Goal: Task Accomplishment & Management: Complete application form

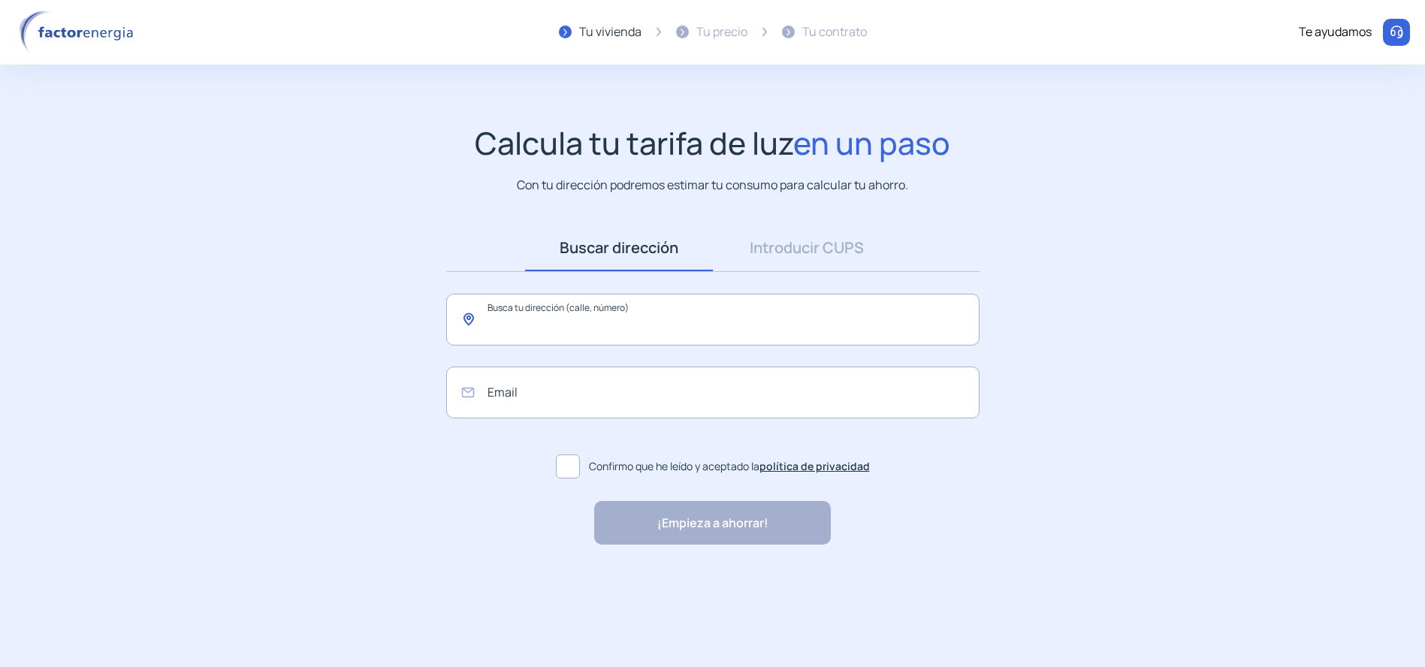
click at [521, 320] on input "text" at bounding box center [712, 320] width 533 height 52
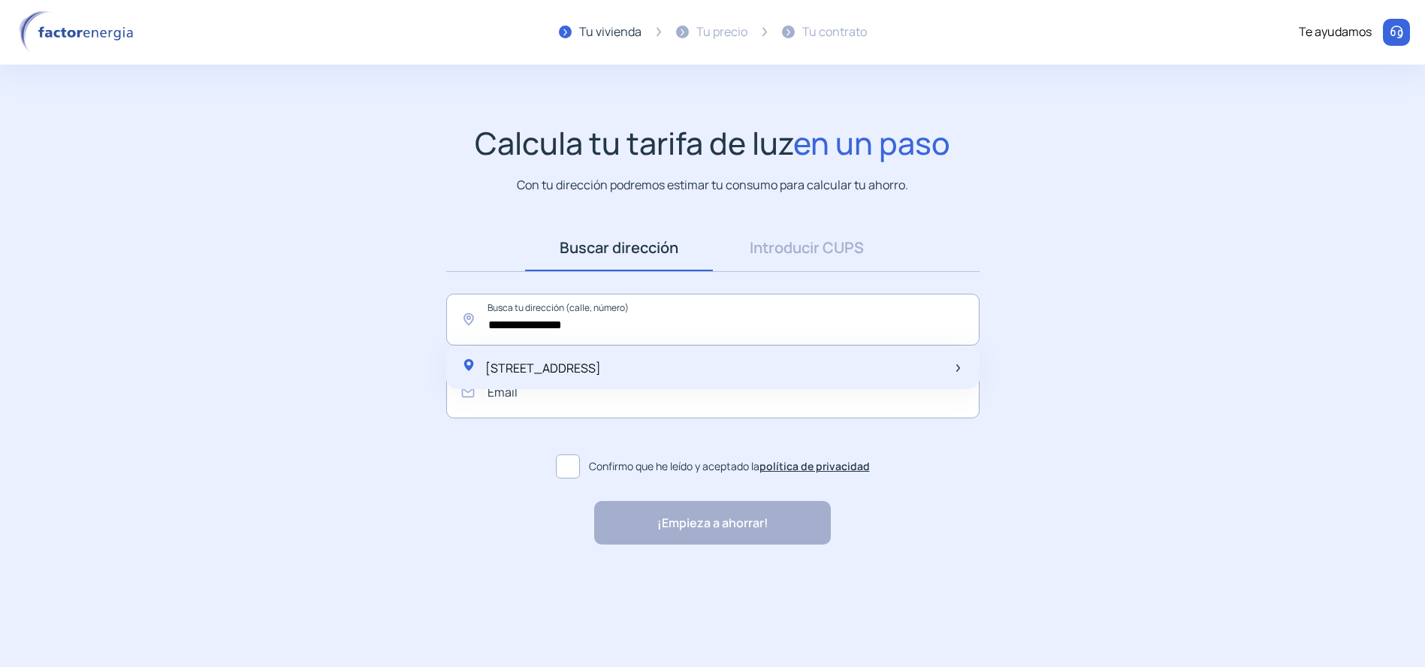
click at [569, 364] on span "[STREET_ADDRESS]" at bounding box center [543, 368] width 116 height 17
type input "**********"
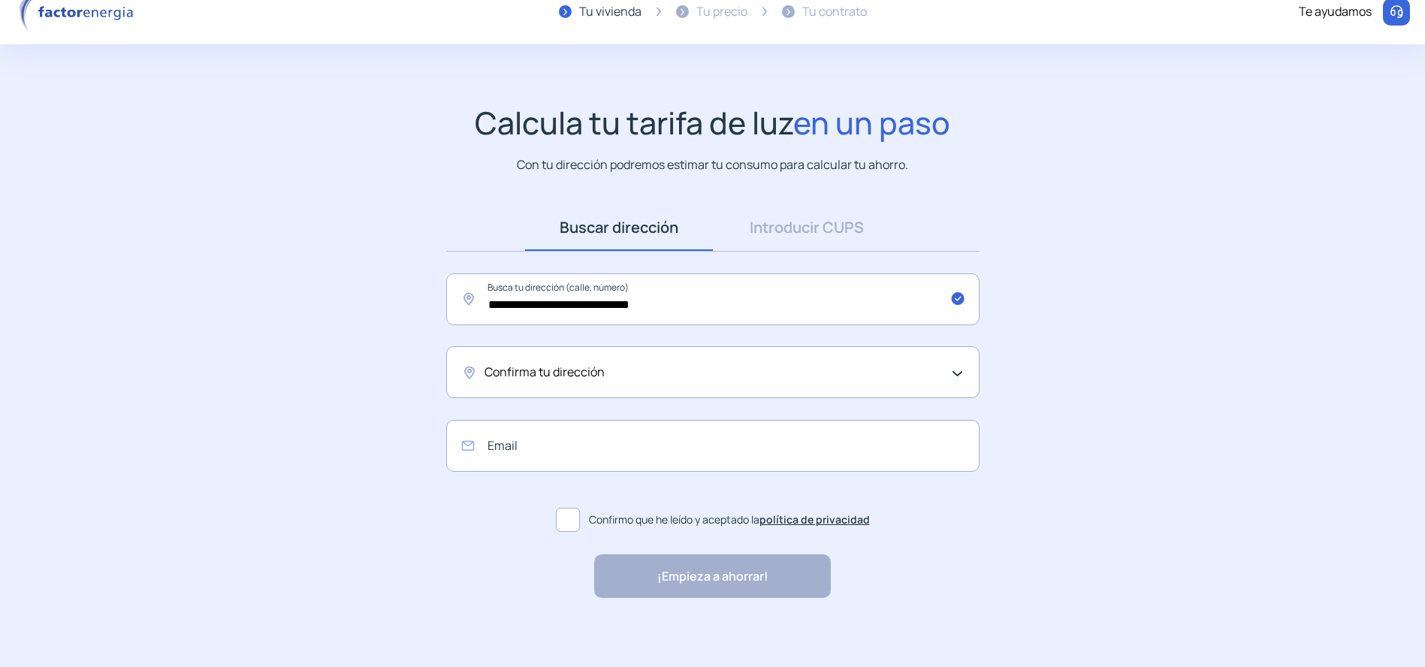
scroll to position [26, 0]
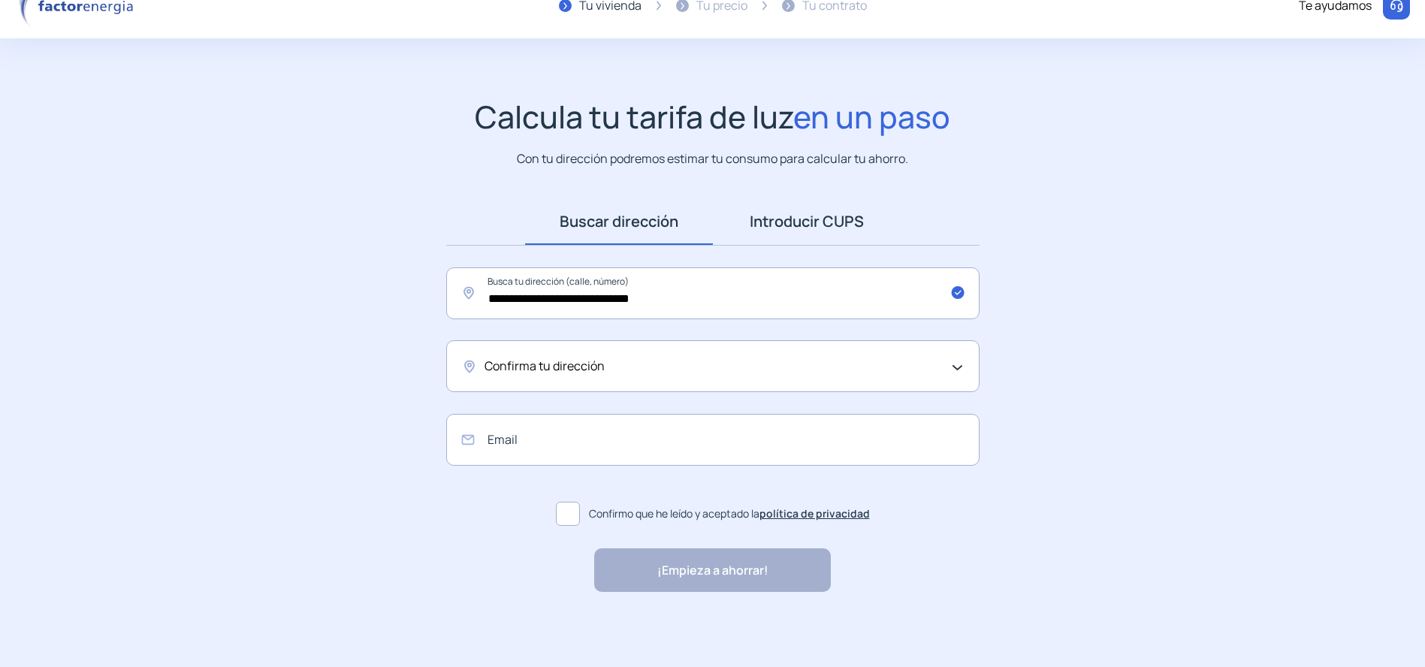
click at [808, 219] on link "Introducir CUPS" at bounding box center [807, 221] width 188 height 47
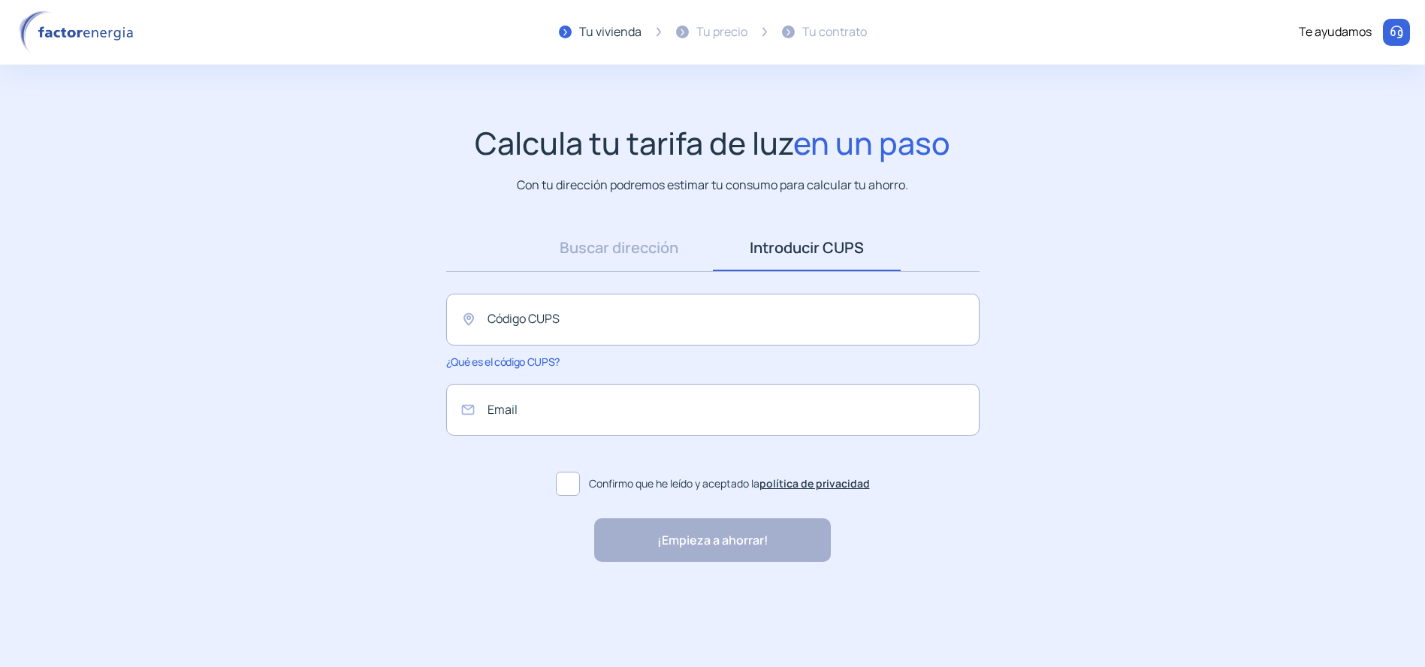
scroll to position [0, 0]
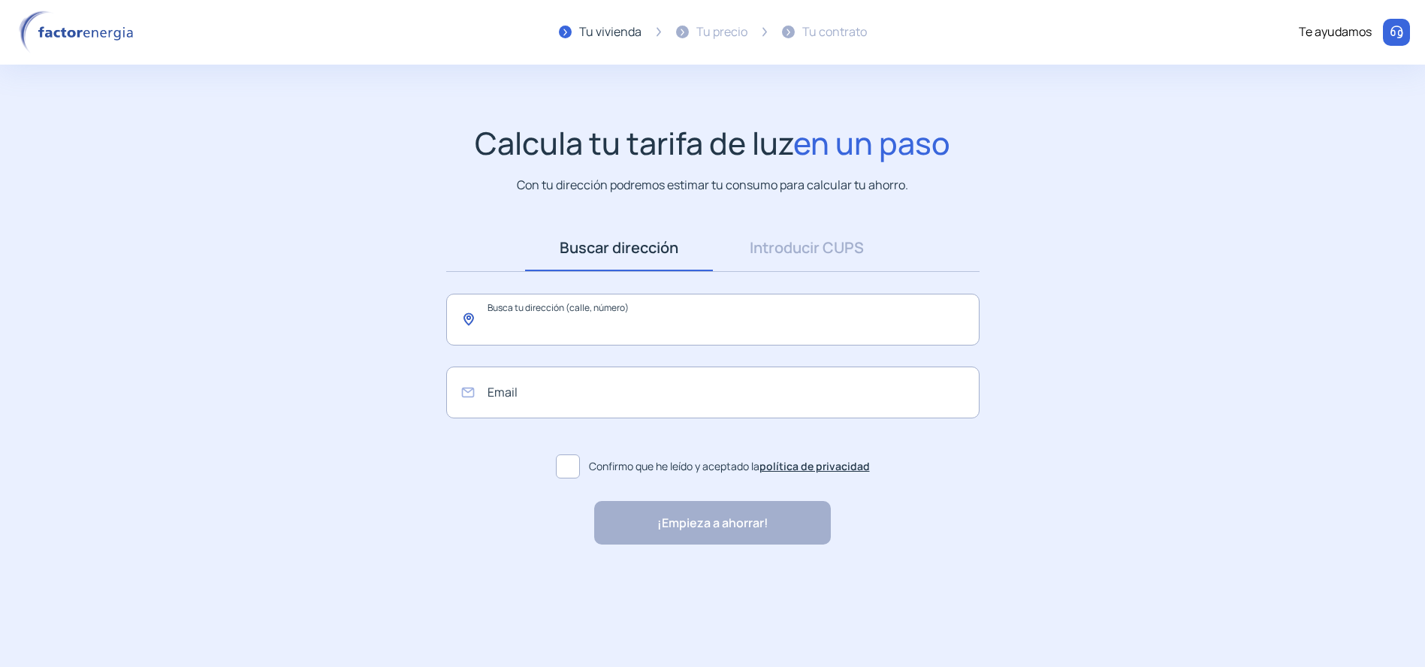
click at [537, 319] on input "text" at bounding box center [712, 320] width 533 height 52
